Goal: Transaction & Acquisition: Purchase product/service

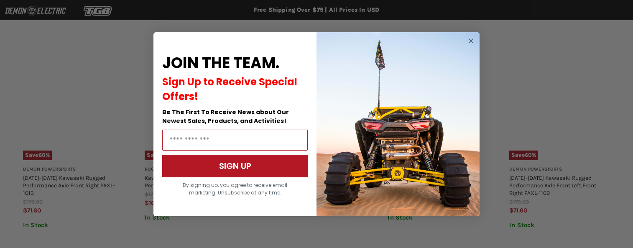
scroll to position [621, 0]
